Goal: Task Accomplishment & Management: Manage account settings

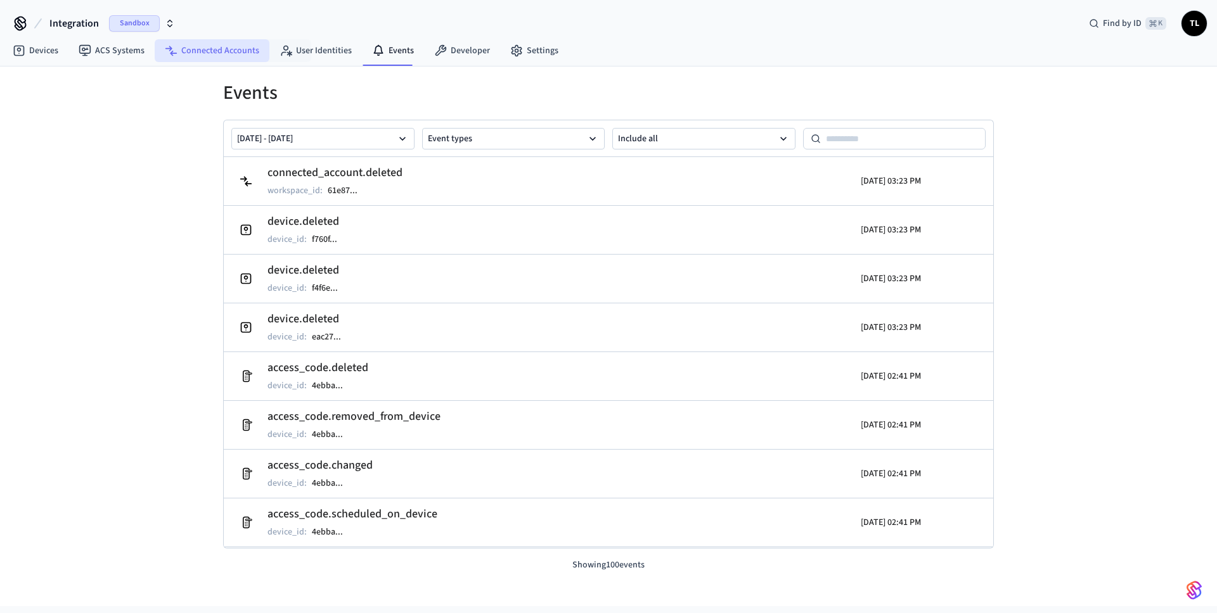
click at [196, 53] on link "Connected Accounts" at bounding box center [212, 50] width 115 height 23
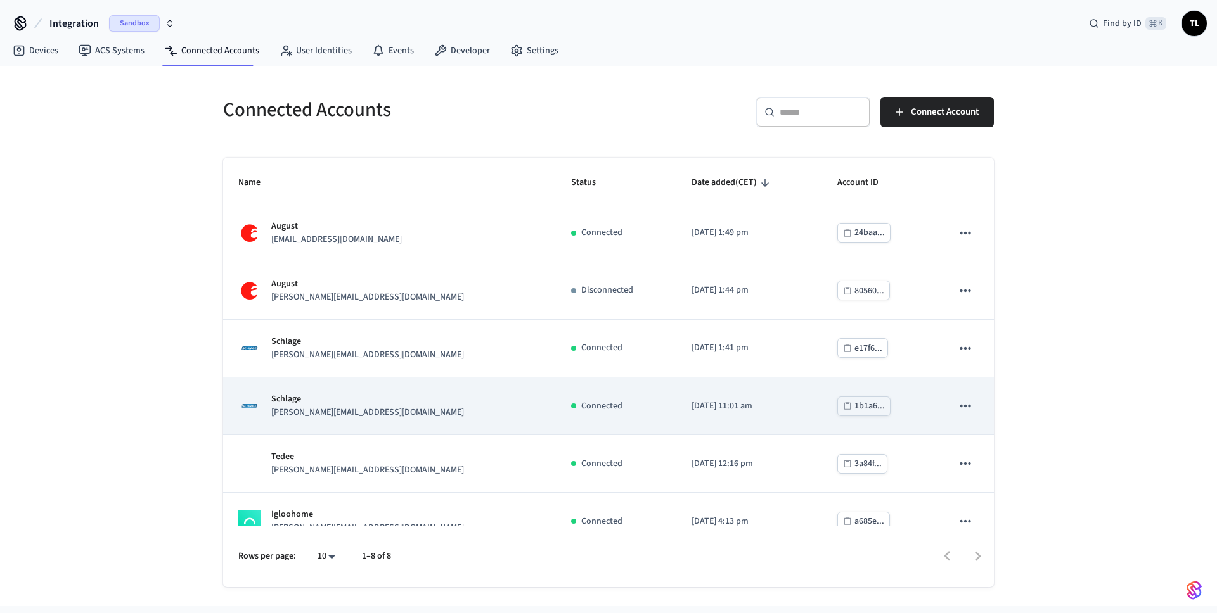
scroll to position [43, 0]
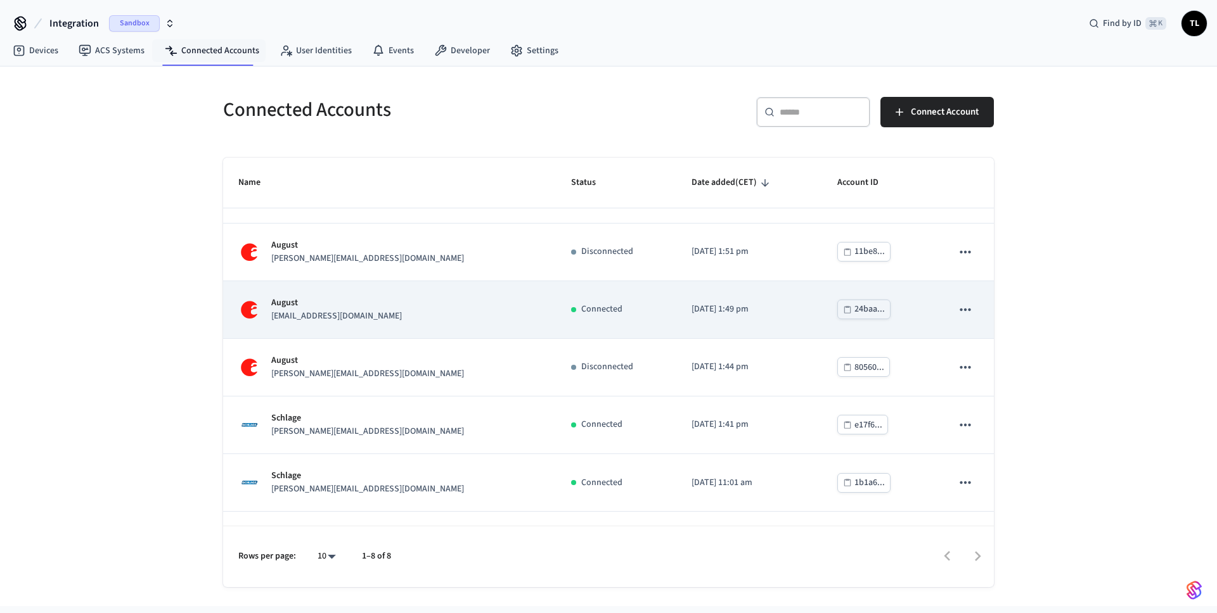
click at [335, 312] on p "[EMAIL_ADDRESS][DOMAIN_NAME]" at bounding box center [336, 316] width 131 height 13
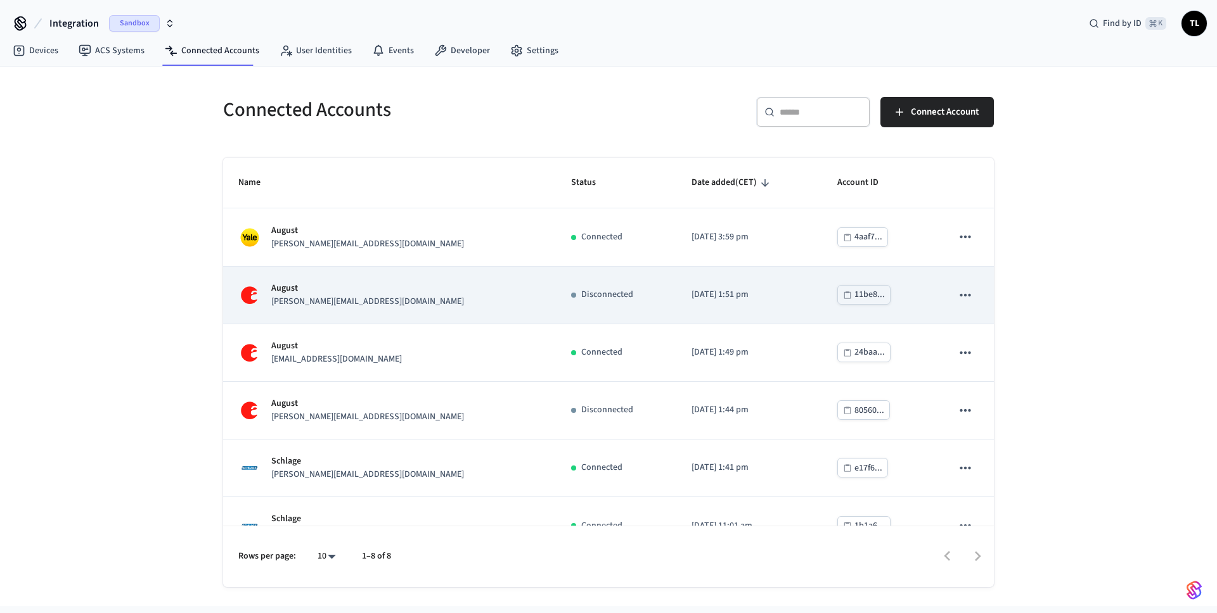
click at [295, 298] on p "[PERSON_NAME][EMAIL_ADDRESS][DOMAIN_NAME]" at bounding box center [367, 301] width 193 height 13
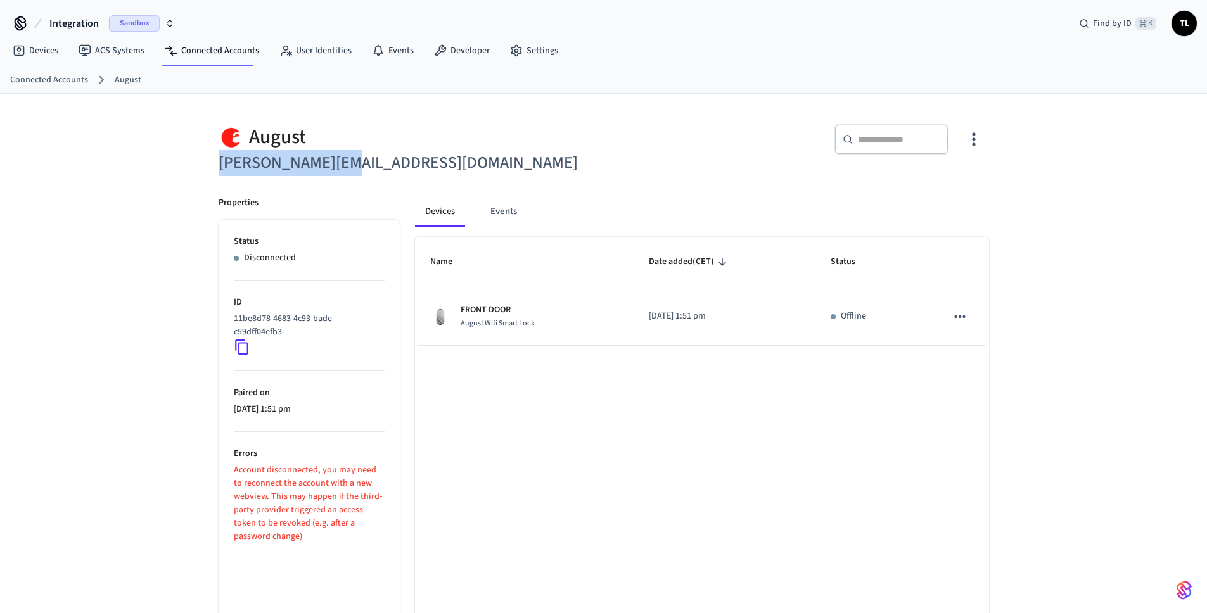
drag, startPoint x: 359, startPoint y: 162, endPoint x: 218, endPoint y: 162, distance: 140.7
click at [219, 162] on h6 "[PERSON_NAME][EMAIL_ADDRESS][DOMAIN_NAME]" at bounding box center [408, 163] width 378 height 26
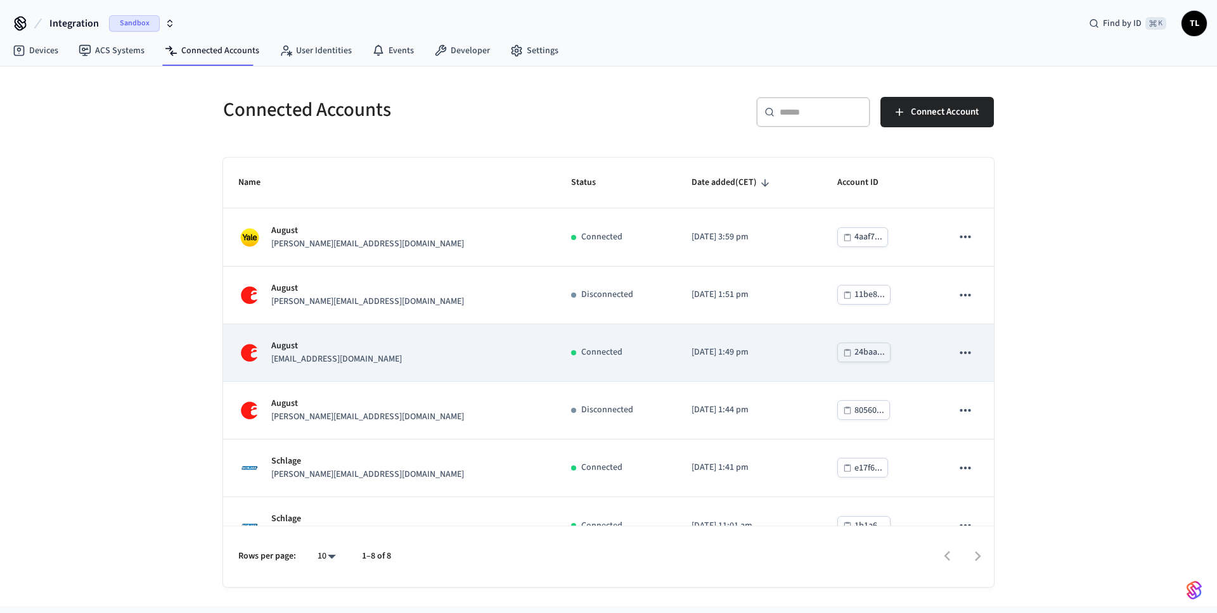
click at [356, 358] on div "August [EMAIL_ADDRESS][DOMAIN_NAME]" at bounding box center [389, 353] width 302 height 27
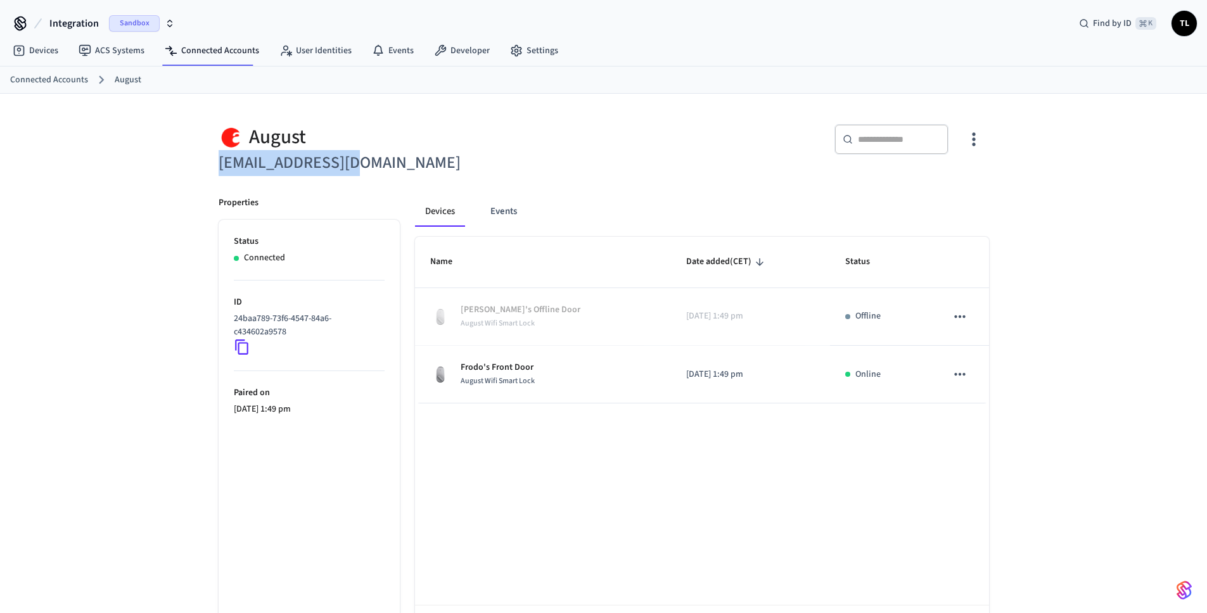
drag, startPoint x: 365, startPoint y: 165, endPoint x: 217, endPoint y: 162, distance: 148.3
click at [217, 162] on div "August [EMAIL_ADDRESS][DOMAIN_NAME]" at bounding box center [399, 142] width 393 height 67
copy h6 "[EMAIL_ADDRESS][DOMAIN_NAME]"
click at [212, 46] on link "Connected Accounts" at bounding box center [212, 50] width 115 height 23
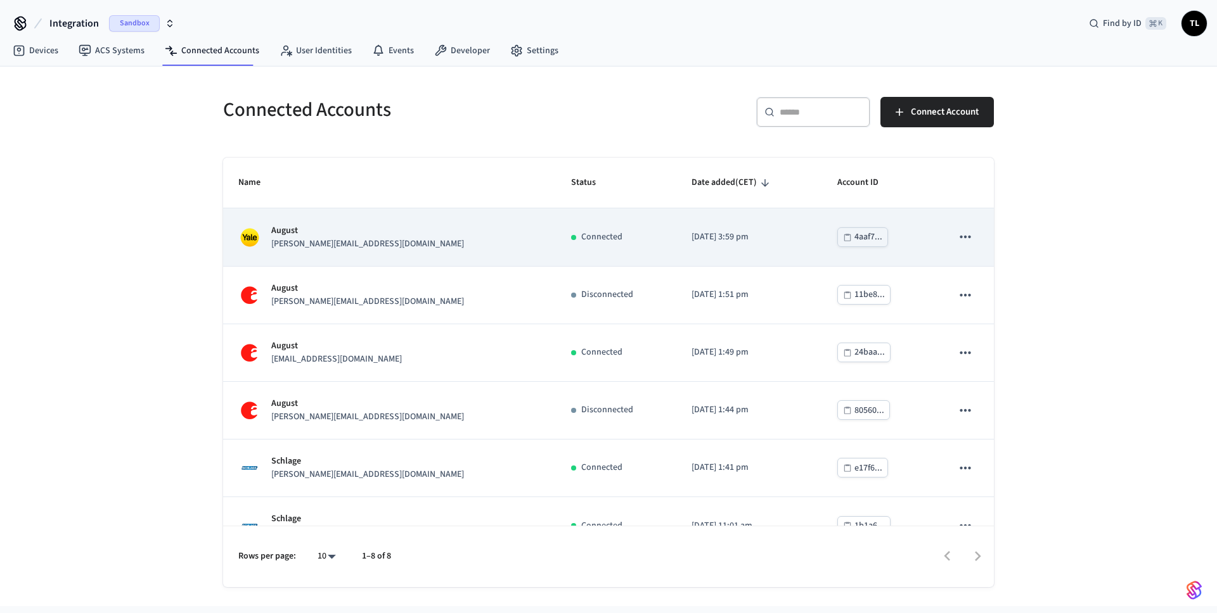
click at [970, 240] on td "sticky table" at bounding box center [965, 237] width 57 height 58
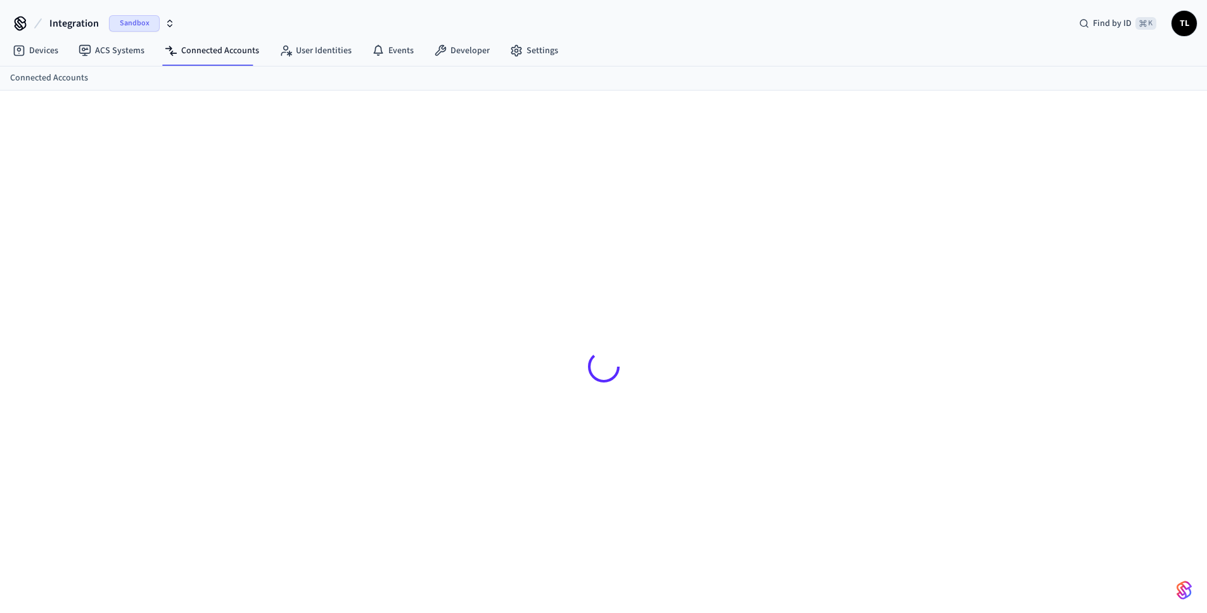
click at [943, 235] on div at bounding box center [603, 367] width 791 height 492
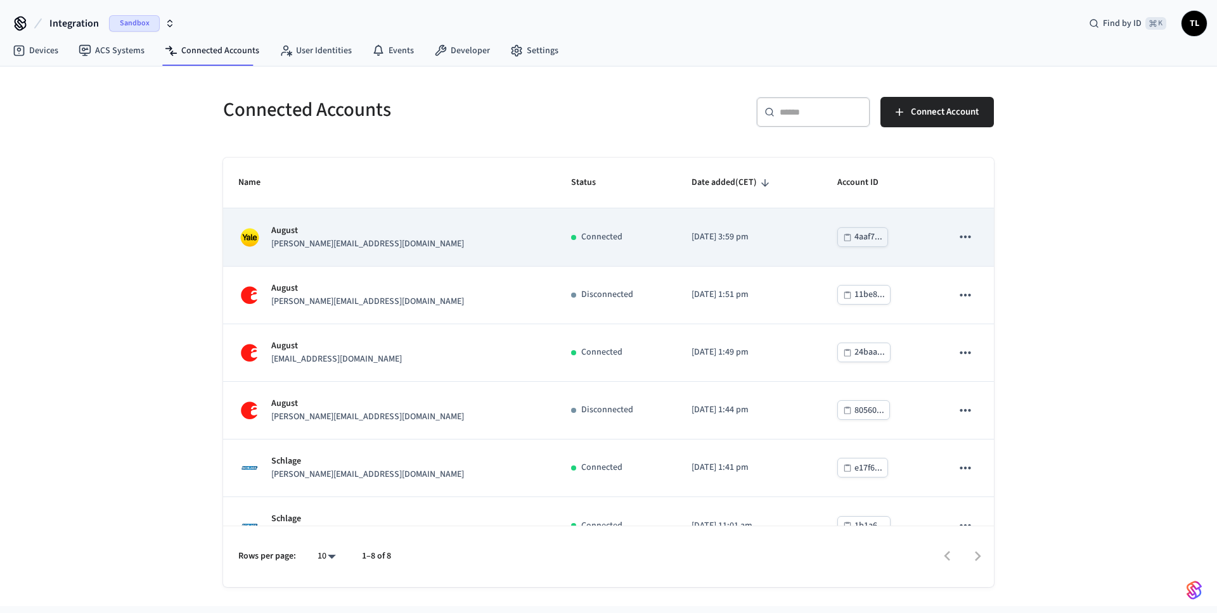
click at [965, 230] on button "sticky table" at bounding box center [965, 237] width 27 height 27
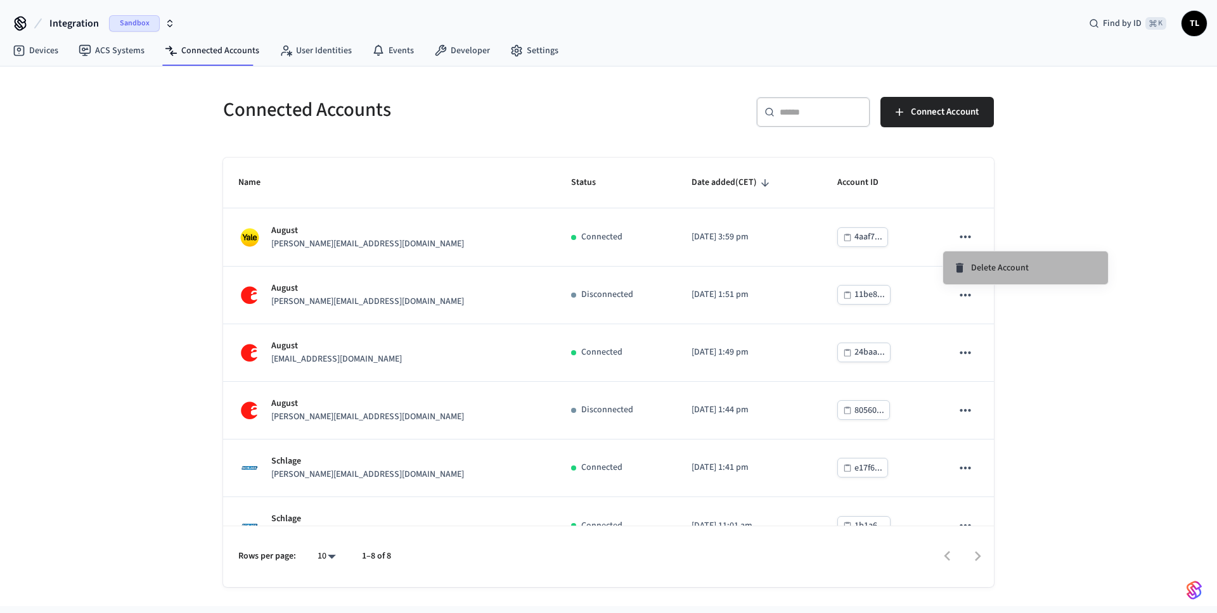
click at [1010, 274] on li "Delete Account" at bounding box center [1025, 268] width 165 height 33
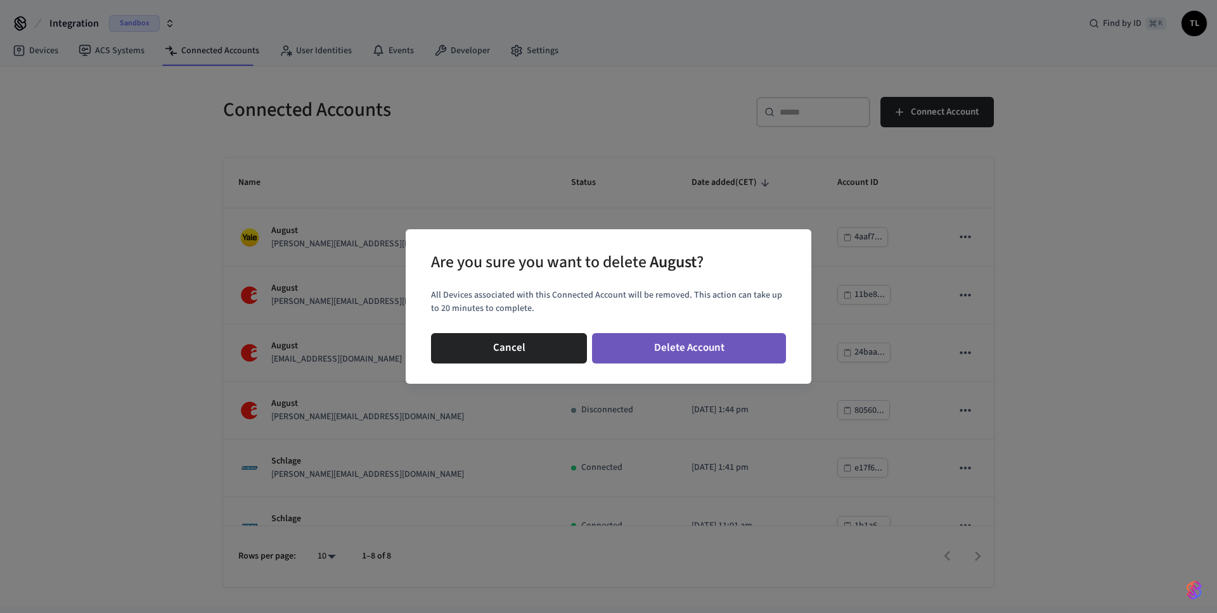
click at [701, 349] on button "Delete Account" at bounding box center [689, 348] width 194 height 30
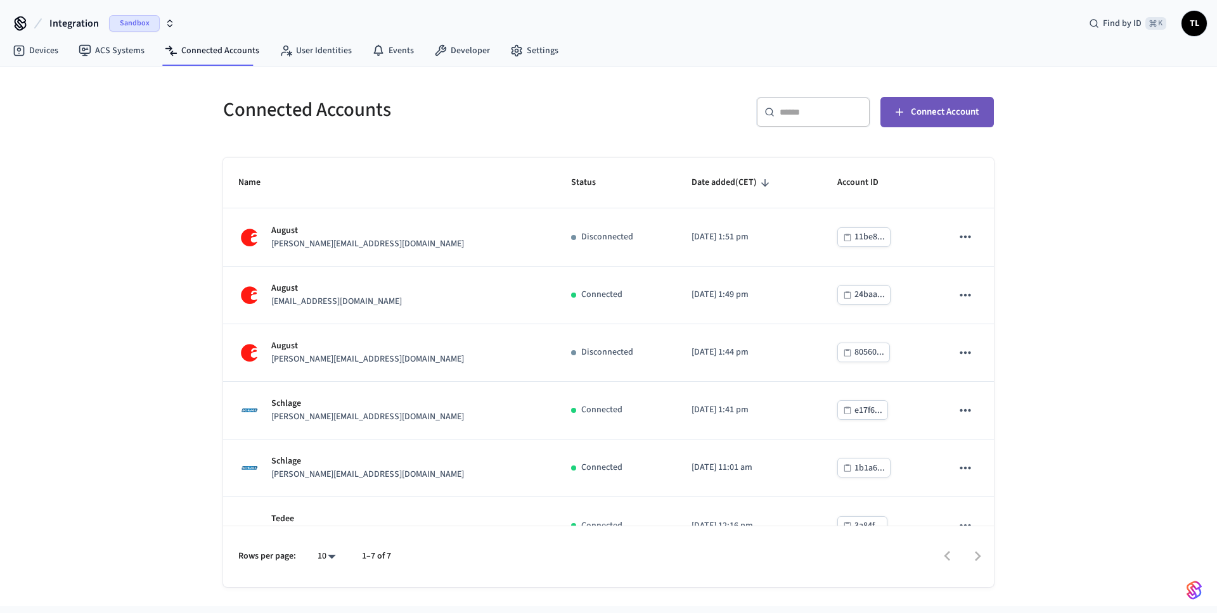
click at [965, 115] on span "Connect Account" at bounding box center [945, 112] width 68 height 16
